Goal: Navigation & Orientation: Go to known website

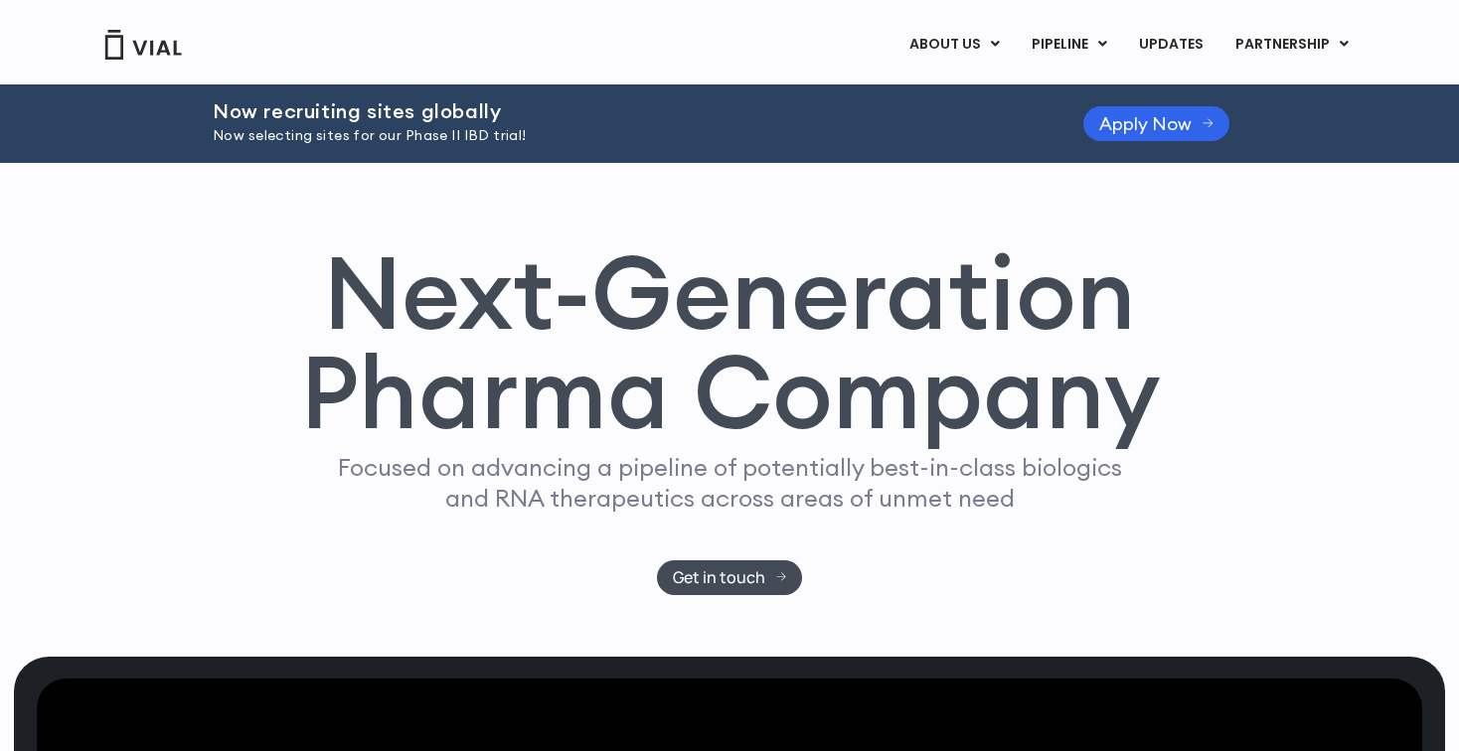
click at [136, 45] on img at bounding box center [143, 45] width 80 height 30
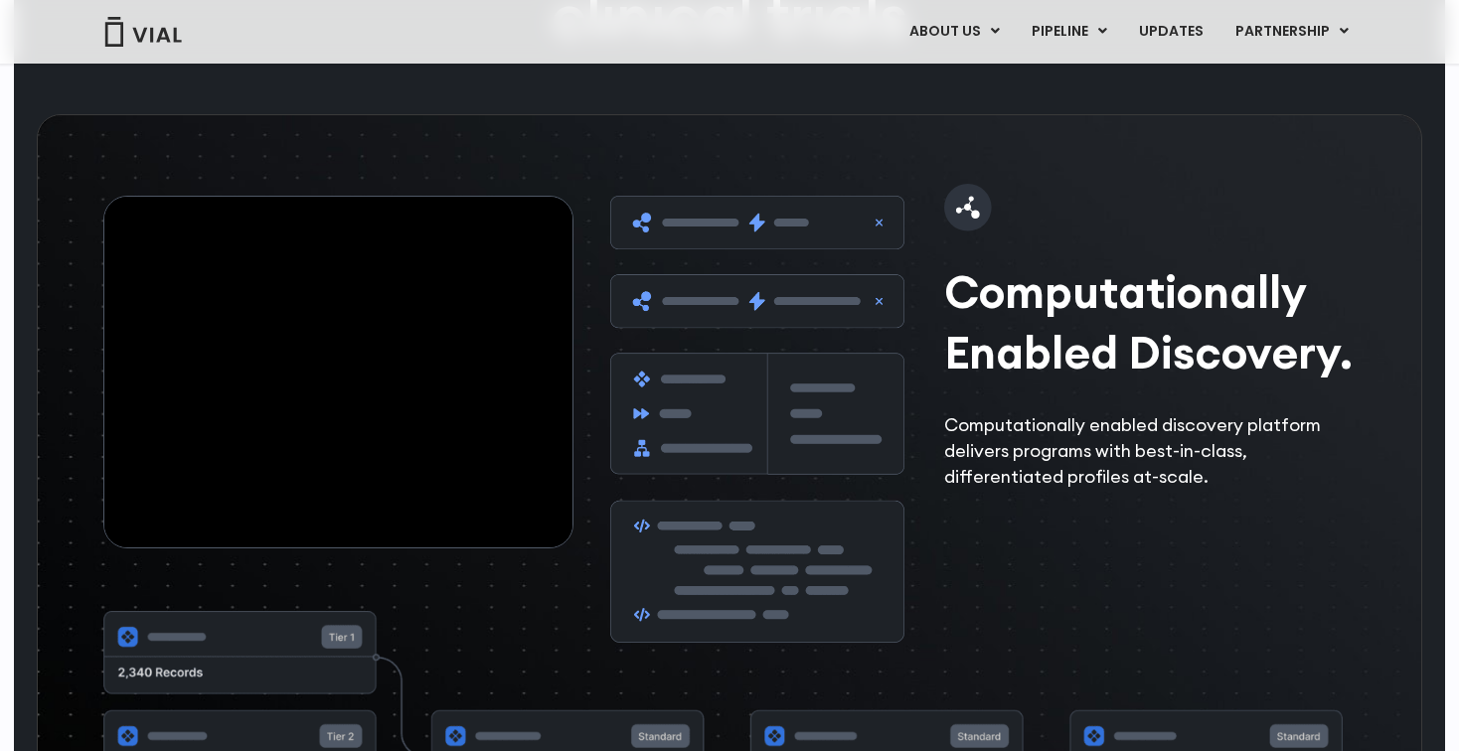
scroll to position [3024, 0]
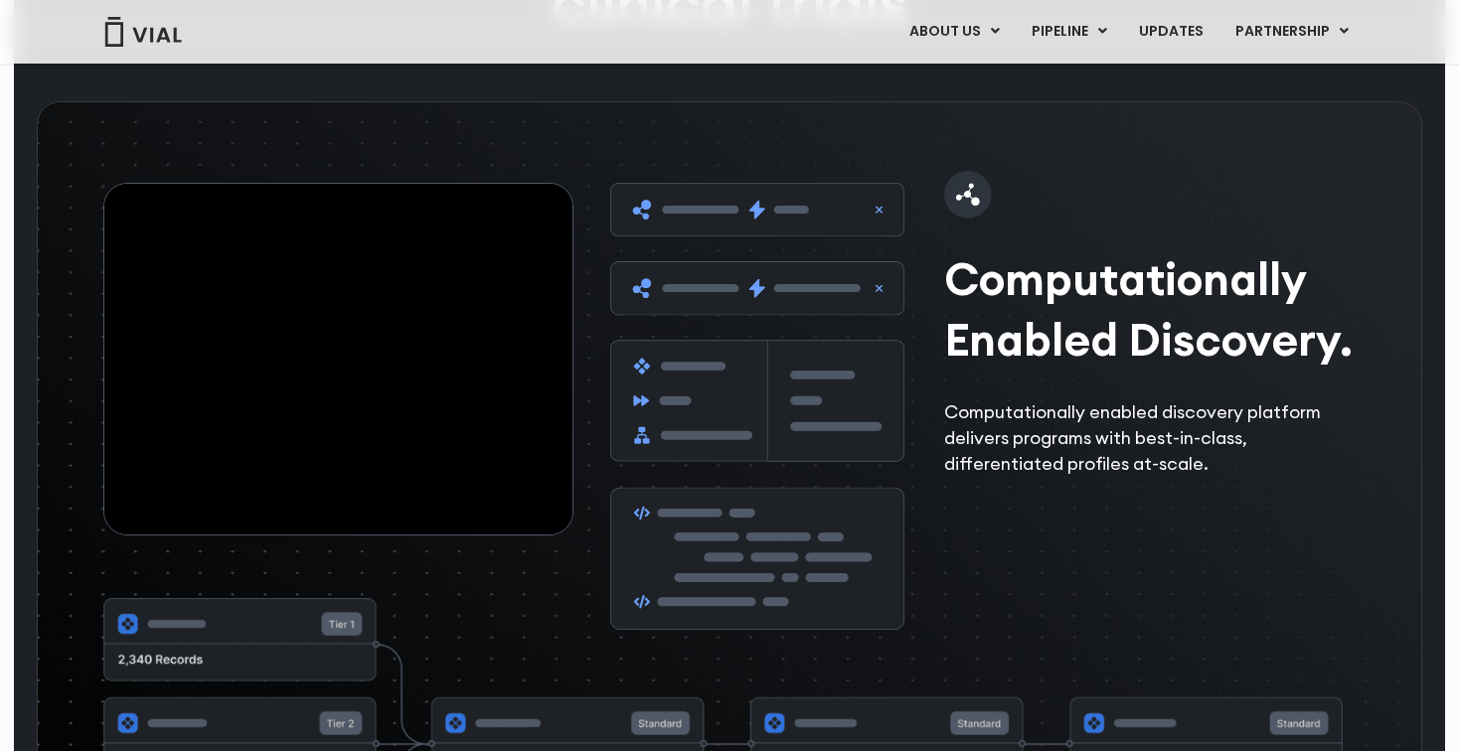
click at [679, 335] on img at bounding box center [757, 406] width 294 height 446
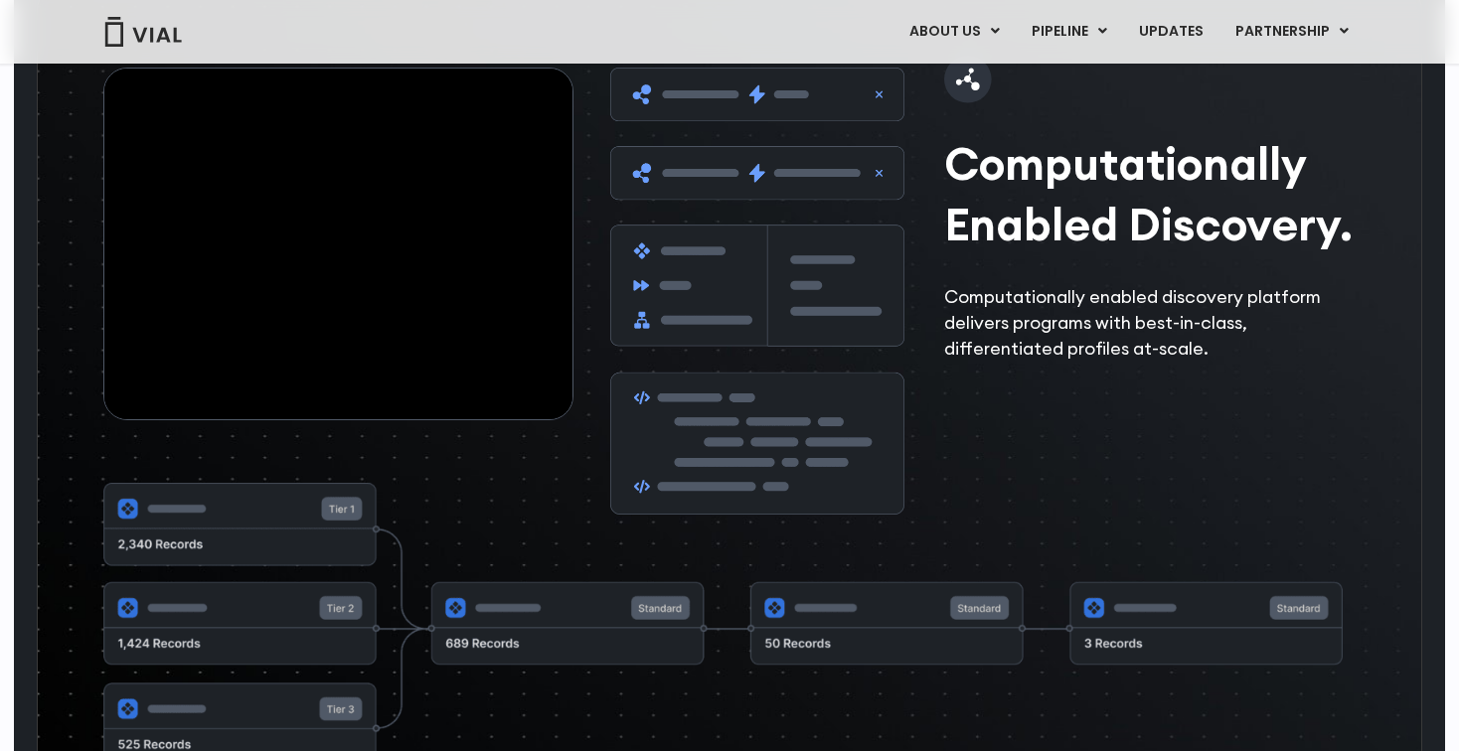
scroll to position [3153, 0]
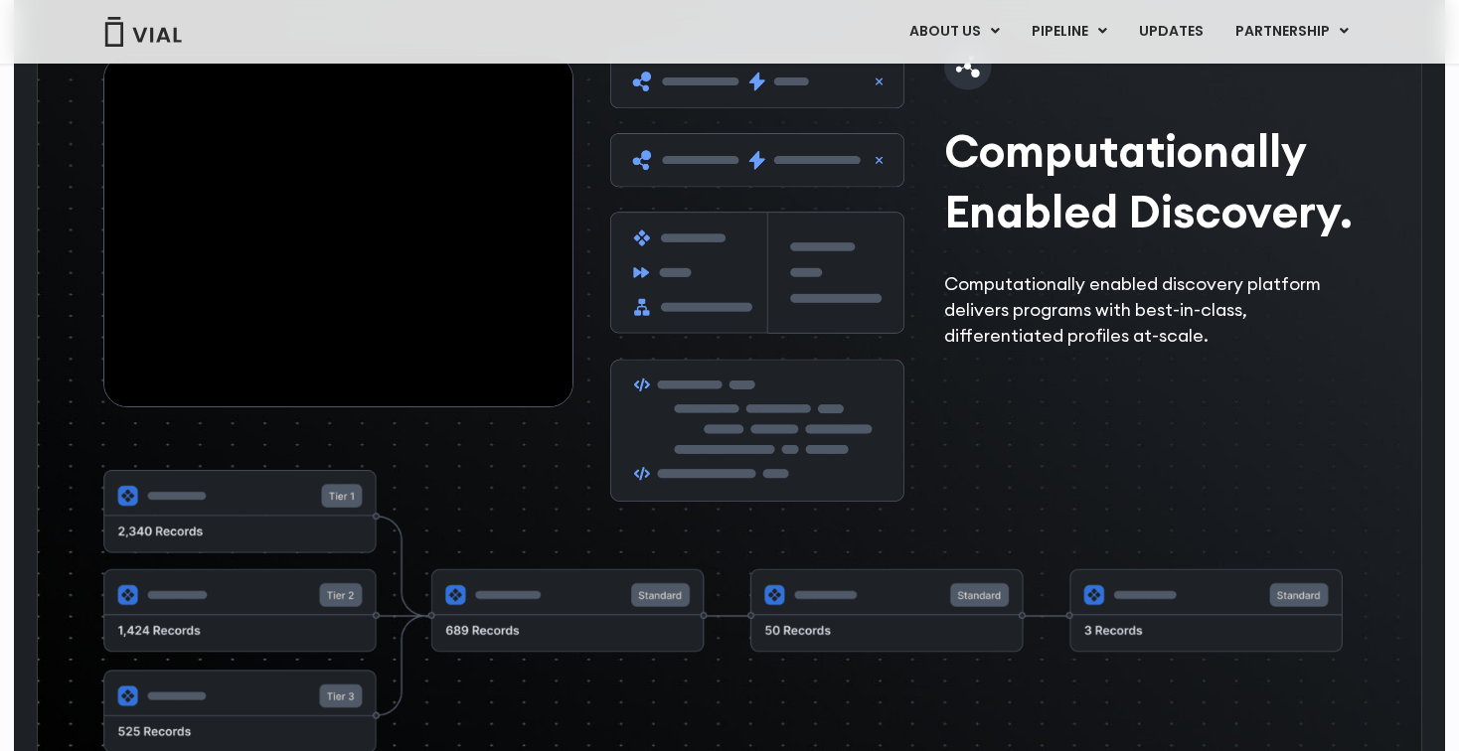
click at [816, 309] on img at bounding box center [757, 278] width 294 height 446
click at [785, 461] on img at bounding box center [757, 278] width 294 height 446
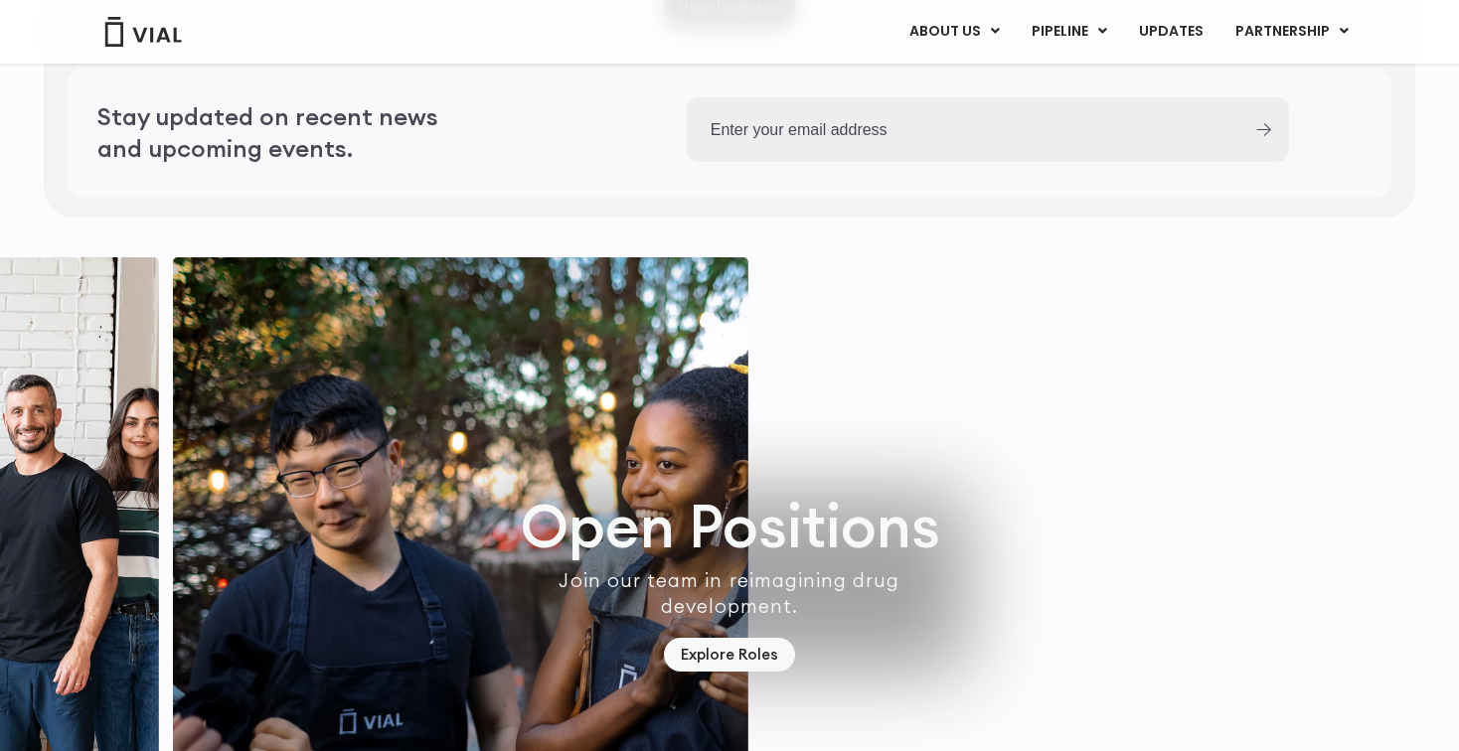
scroll to position [5620, 0]
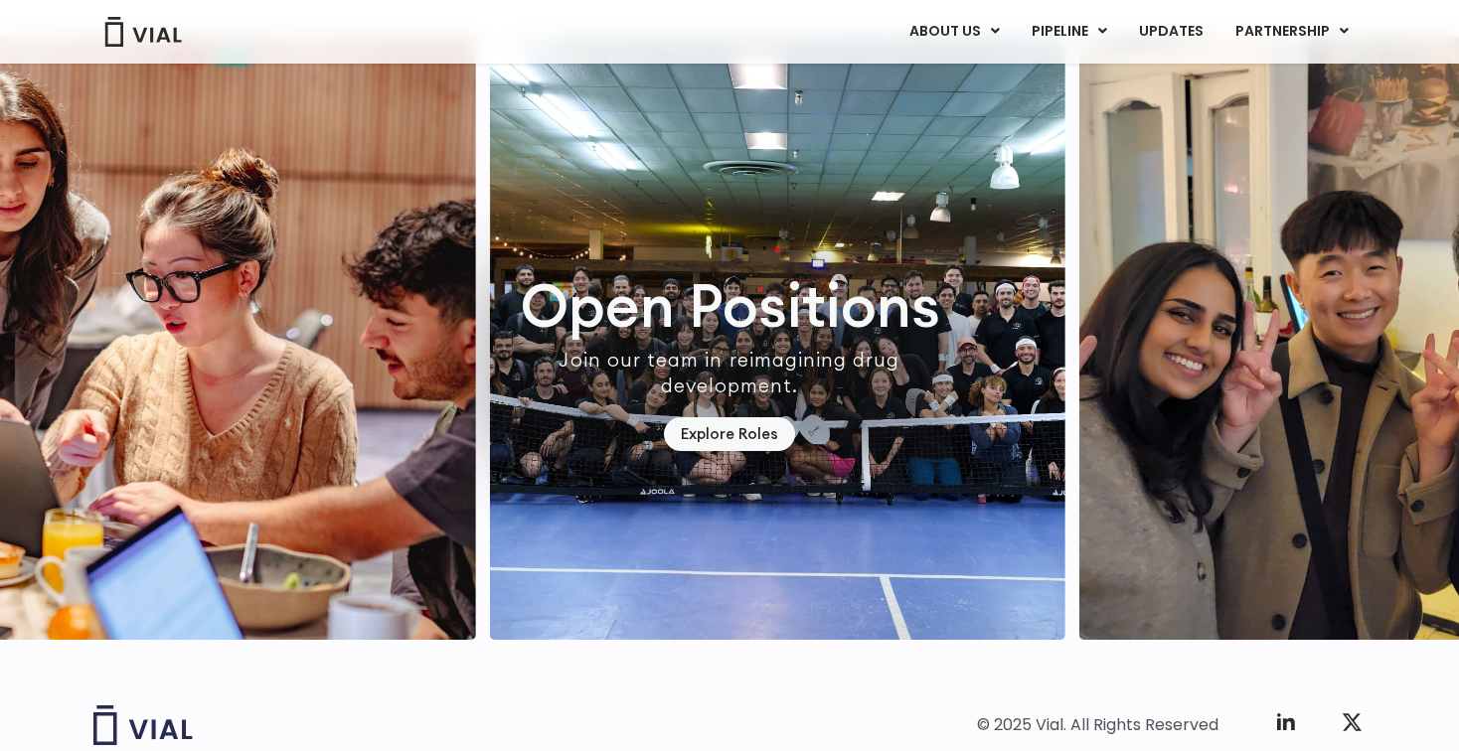
click at [331, 459] on img "2 / 7" at bounding box center [188, 338] width 575 height 603
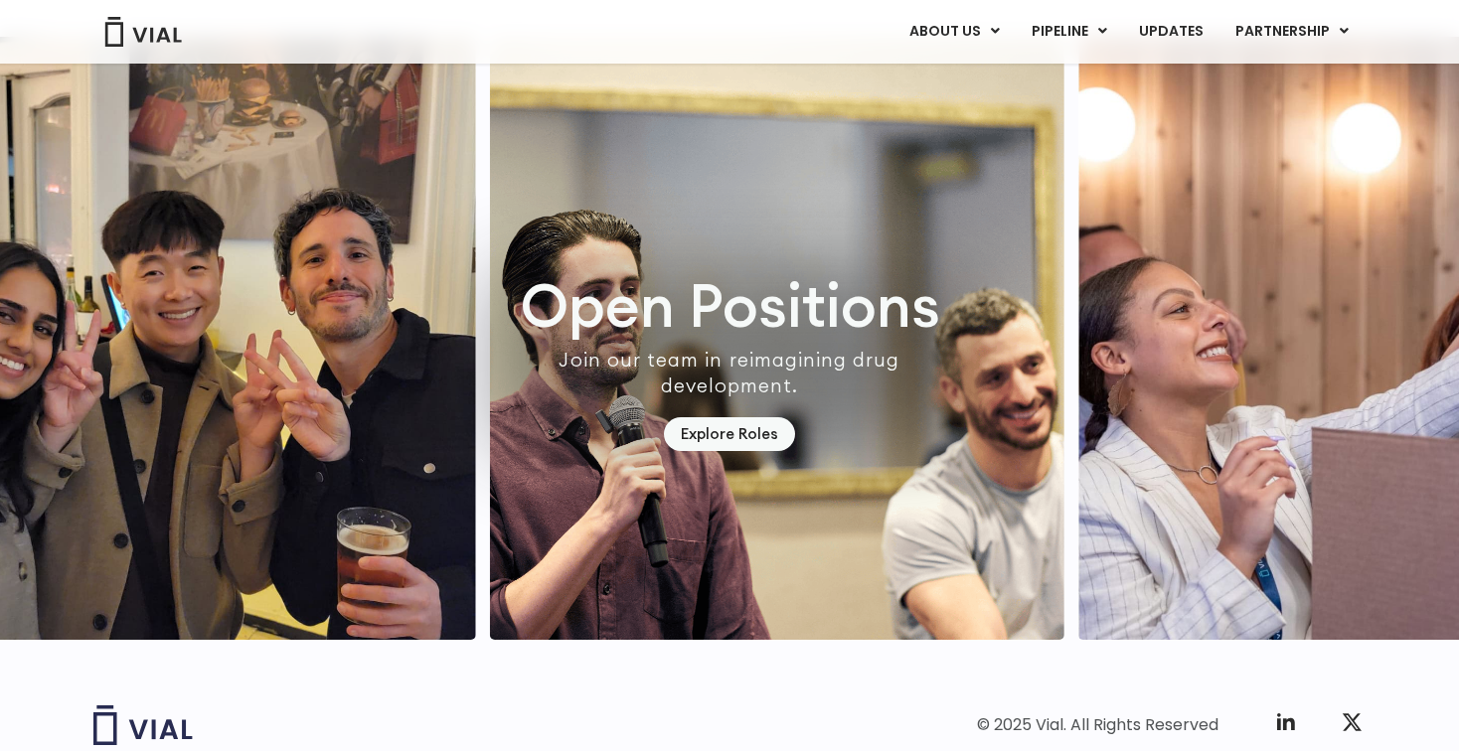
click at [0, 432] on img "4 / 7" at bounding box center [188, 338] width 575 height 603
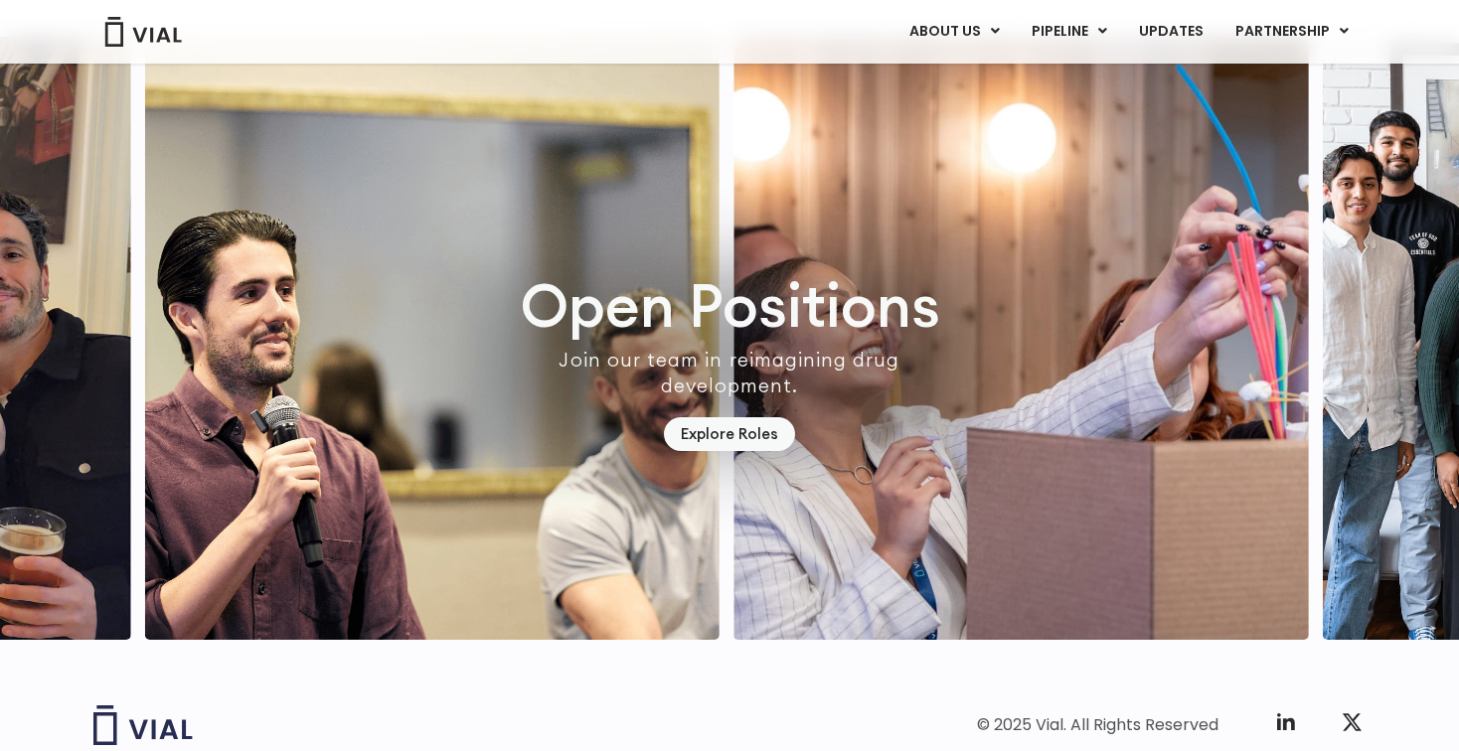
click at [839, 382] on img "6 / 7" at bounding box center [1021, 338] width 575 height 603
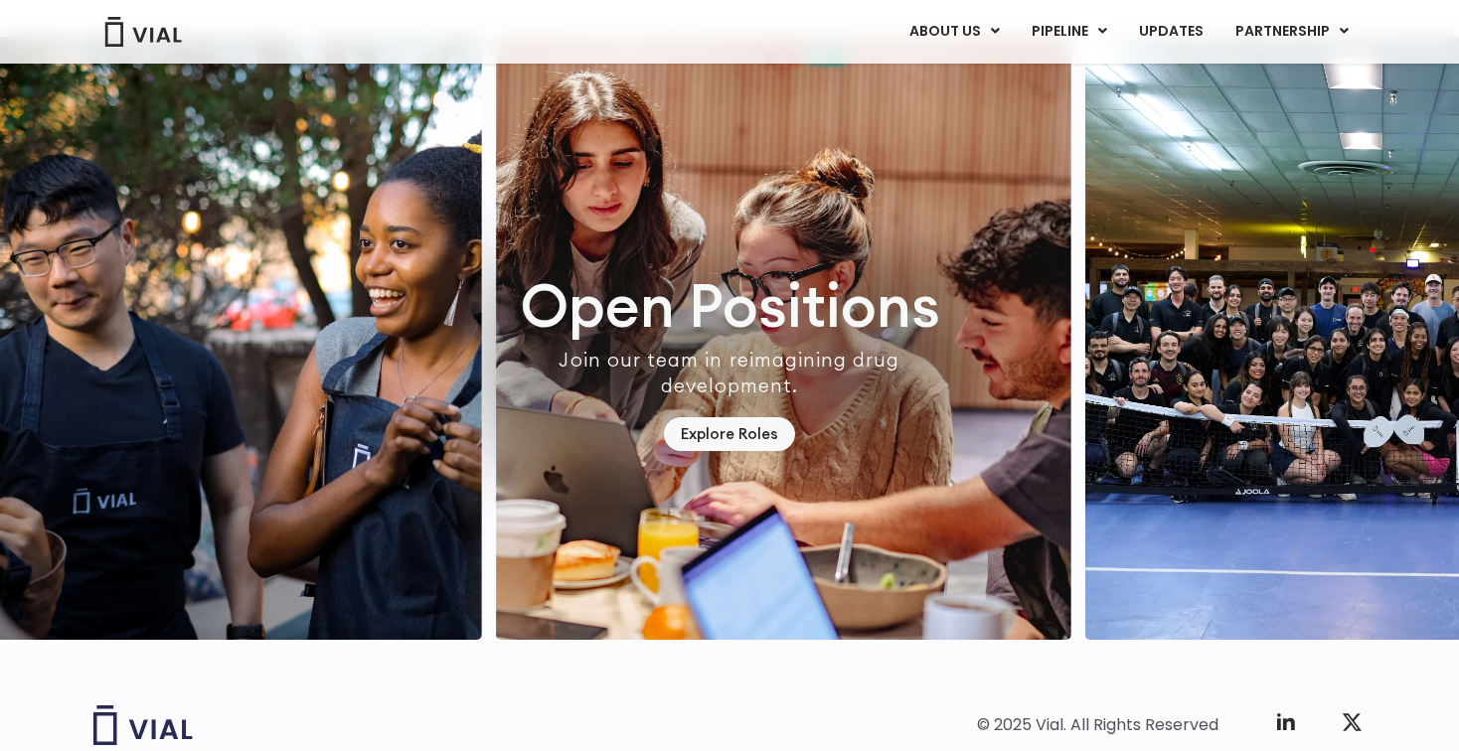
click at [108, 275] on img "1 / 7" at bounding box center [194, 338] width 575 height 603
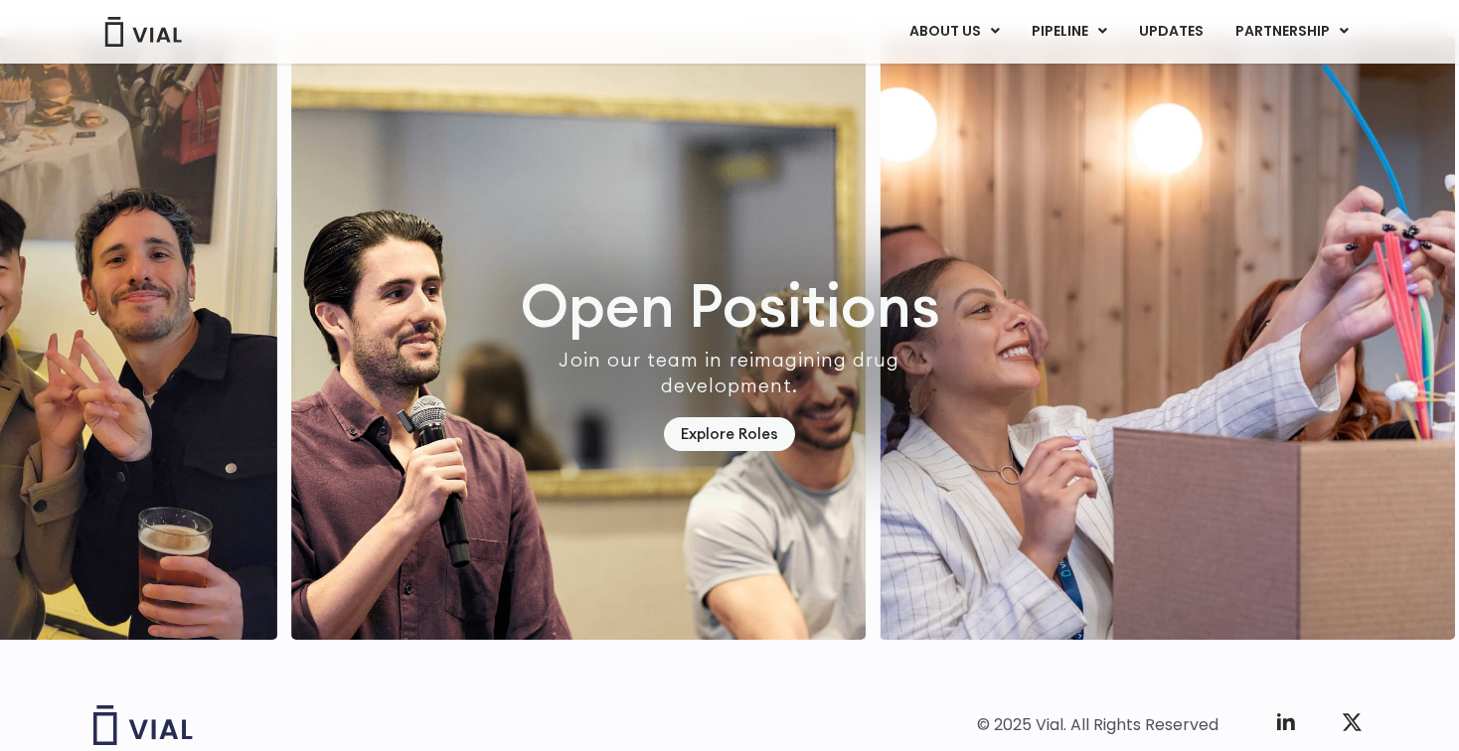
click at [446, 265] on img "5 / 7" at bounding box center [578, 338] width 575 height 603
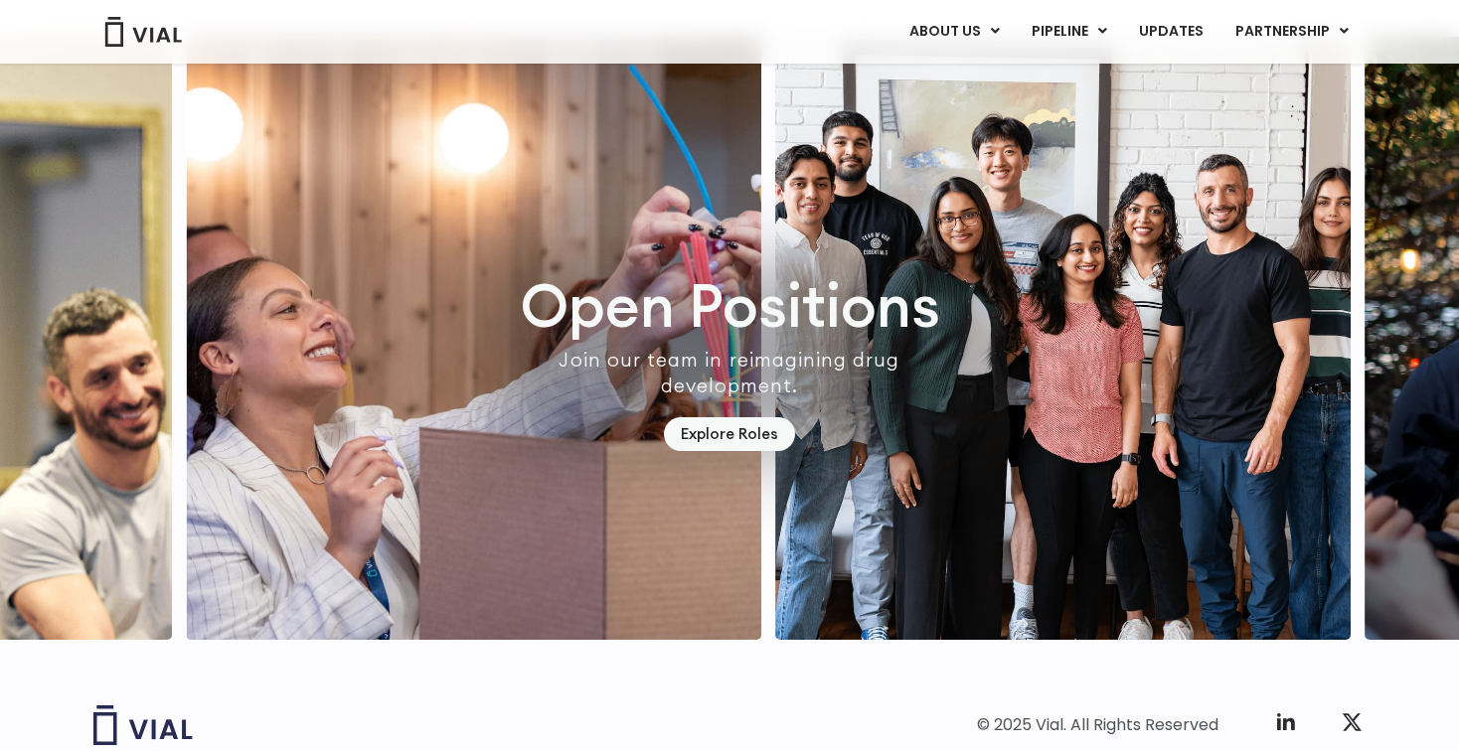
click at [454, 275] on img "6 / 7" at bounding box center [473, 338] width 575 height 603
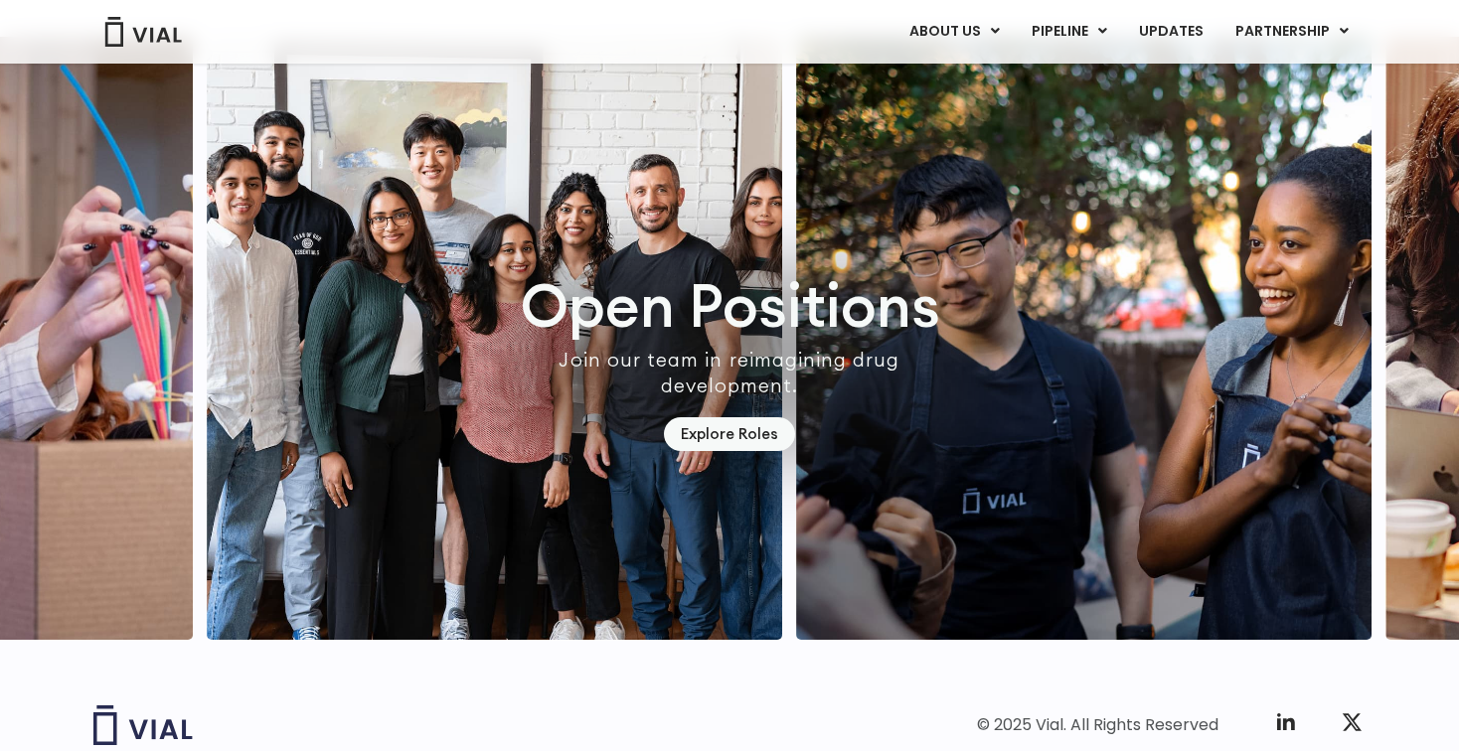
click at [526, 266] on img "7 / 7" at bounding box center [494, 338] width 575 height 603
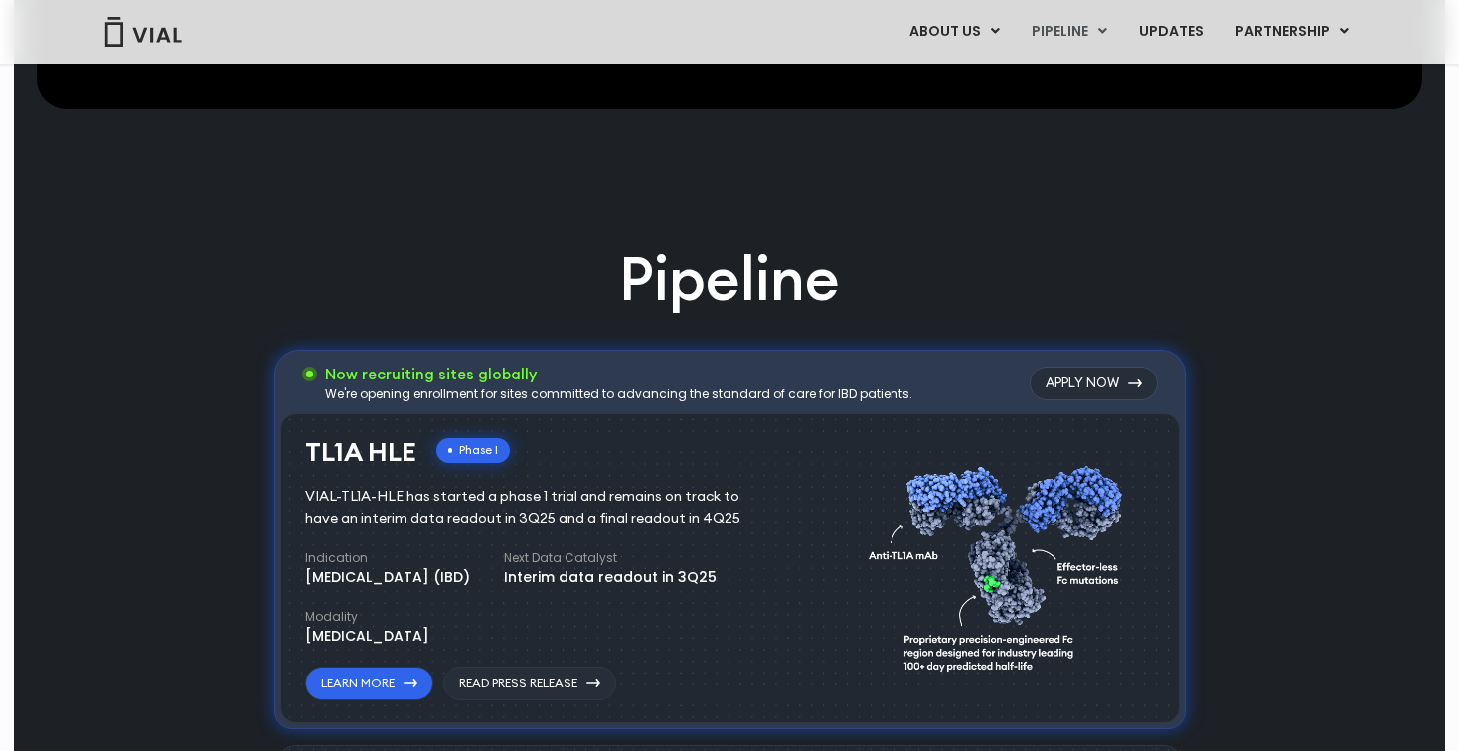
scroll to position [1085, 0]
